Goal: Information Seeking & Learning: Learn about a topic

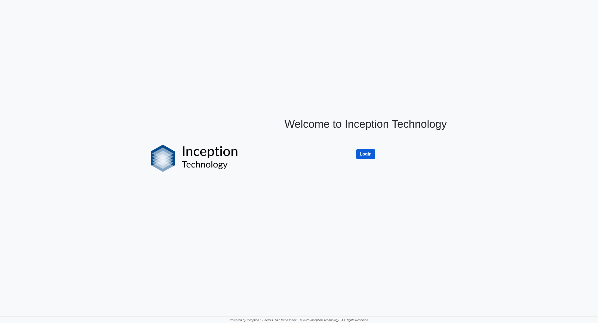
click at [364, 154] on button "Login" at bounding box center [365, 154] width 19 height 10
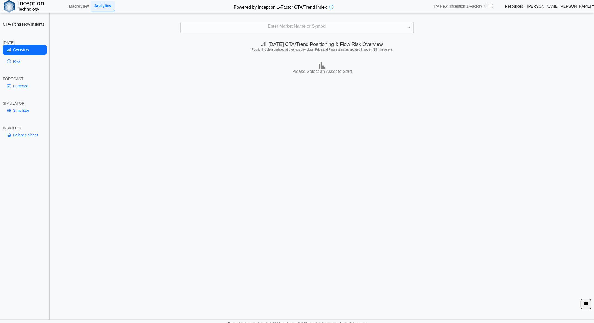
click at [272, 26] on div "Enter Market Name or Symbol" at bounding box center [297, 27] width 233 height 10
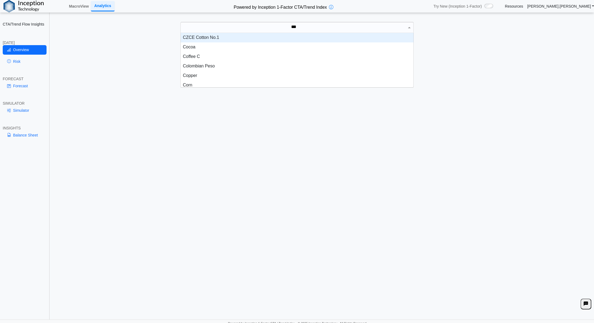
scroll to position [15, 229]
type input "****"
click at [184, 37] on div "Corn" at bounding box center [297, 38] width 233 height 10
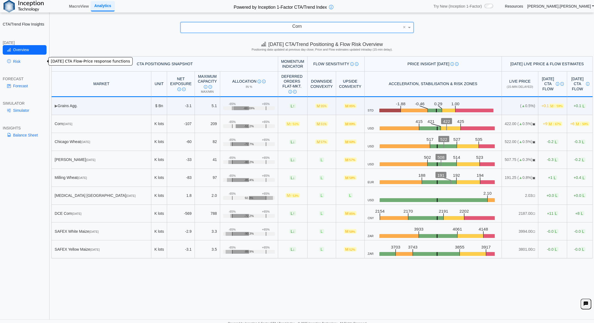
click at [21, 61] on link "Risk" at bounding box center [25, 61] width 44 height 9
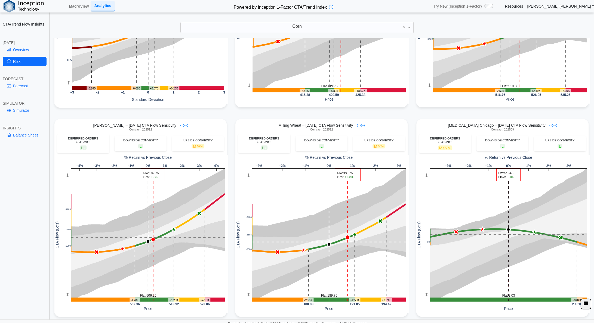
scroll to position [0, 0]
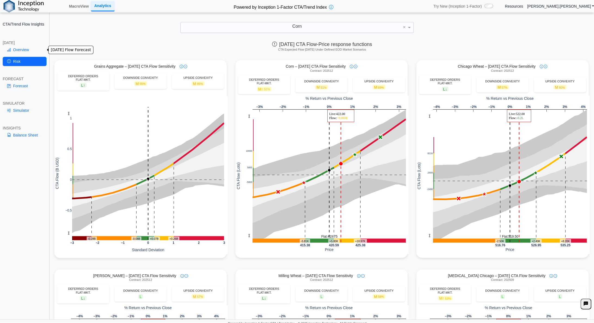
click at [19, 47] on link "Overview" at bounding box center [25, 49] width 44 height 9
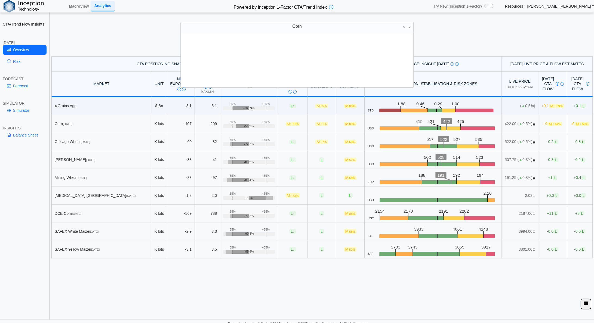
click at [313, 26] on div "Corn" at bounding box center [297, 27] width 233 height 10
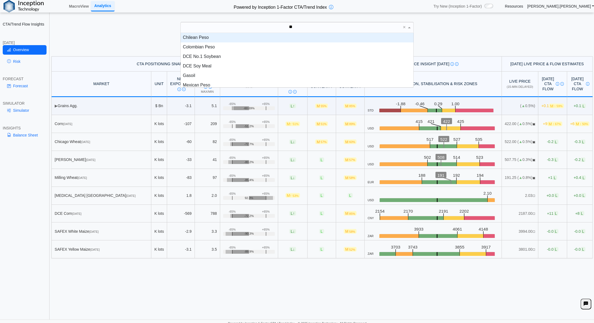
type input "***"
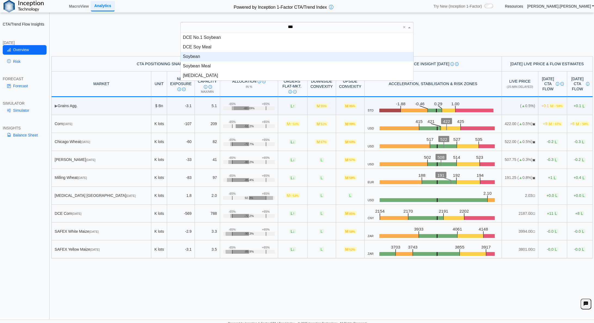
click at [202, 59] on div "Soybean" at bounding box center [297, 57] width 233 height 10
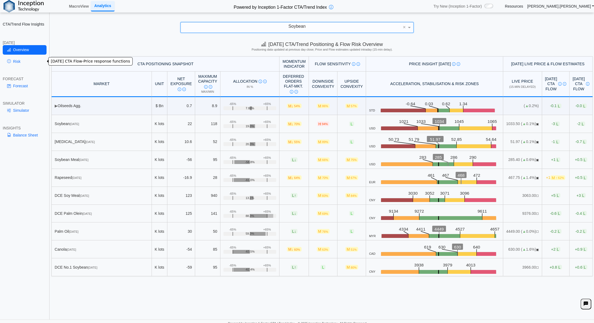
click at [18, 60] on link "Risk" at bounding box center [25, 61] width 44 height 9
